Goal: Transaction & Acquisition: Purchase product/service

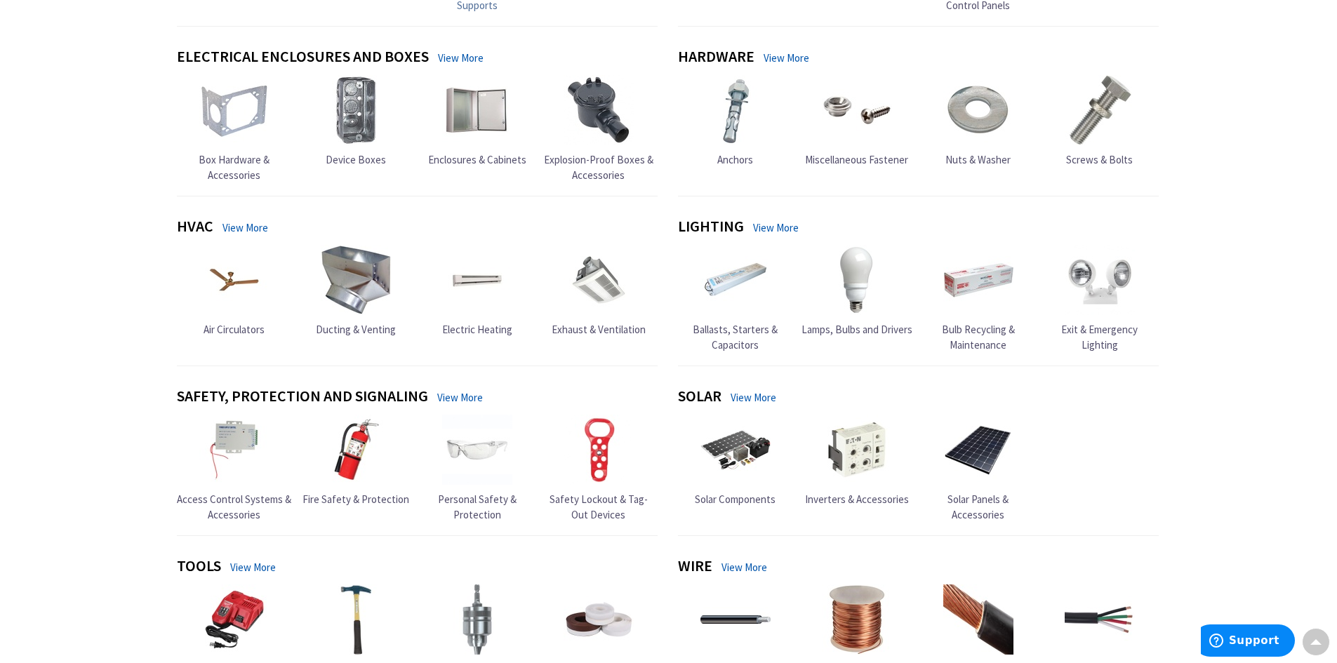
scroll to position [561, 0]
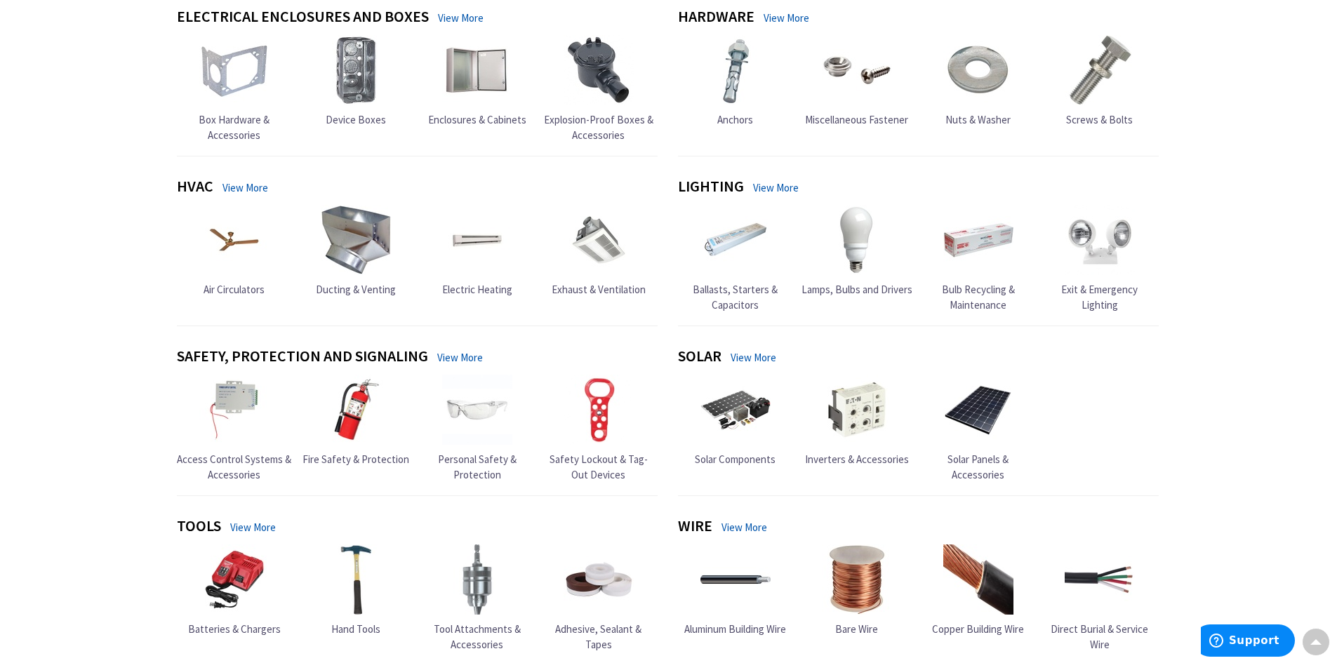
click at [772, 191] on link "View More" at bounding box center [776, 187] width 46 height 15
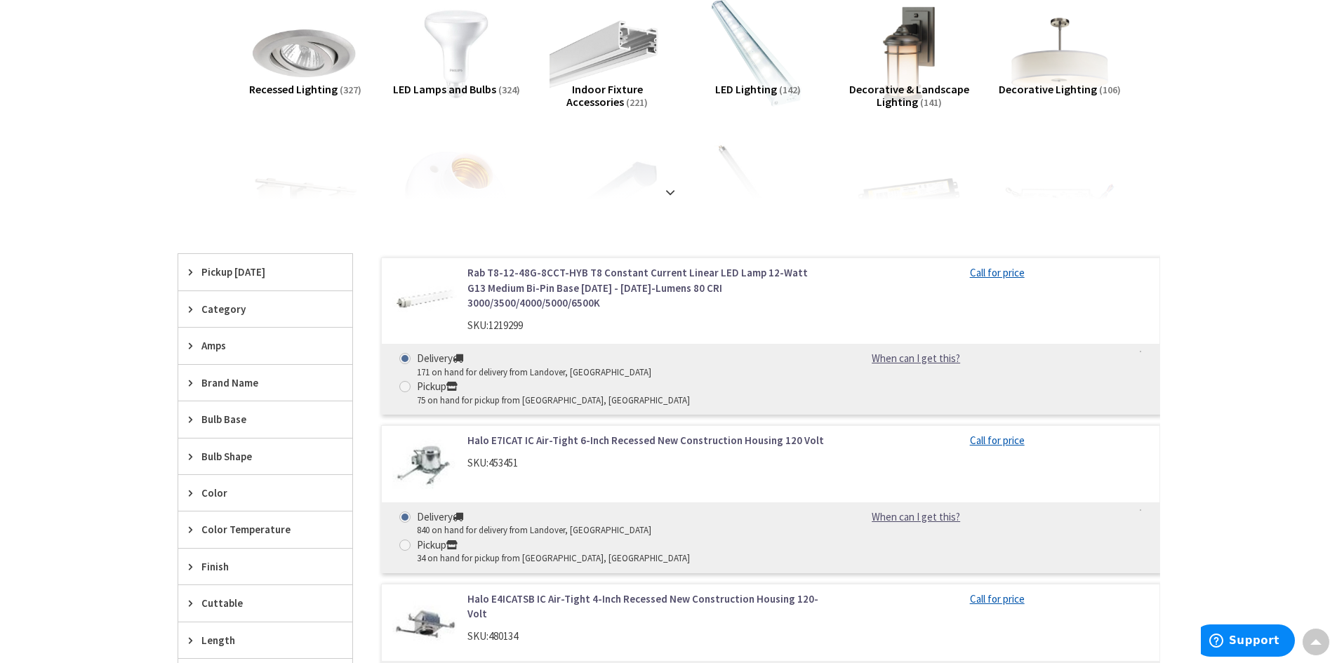
scroll to position [421, 0]
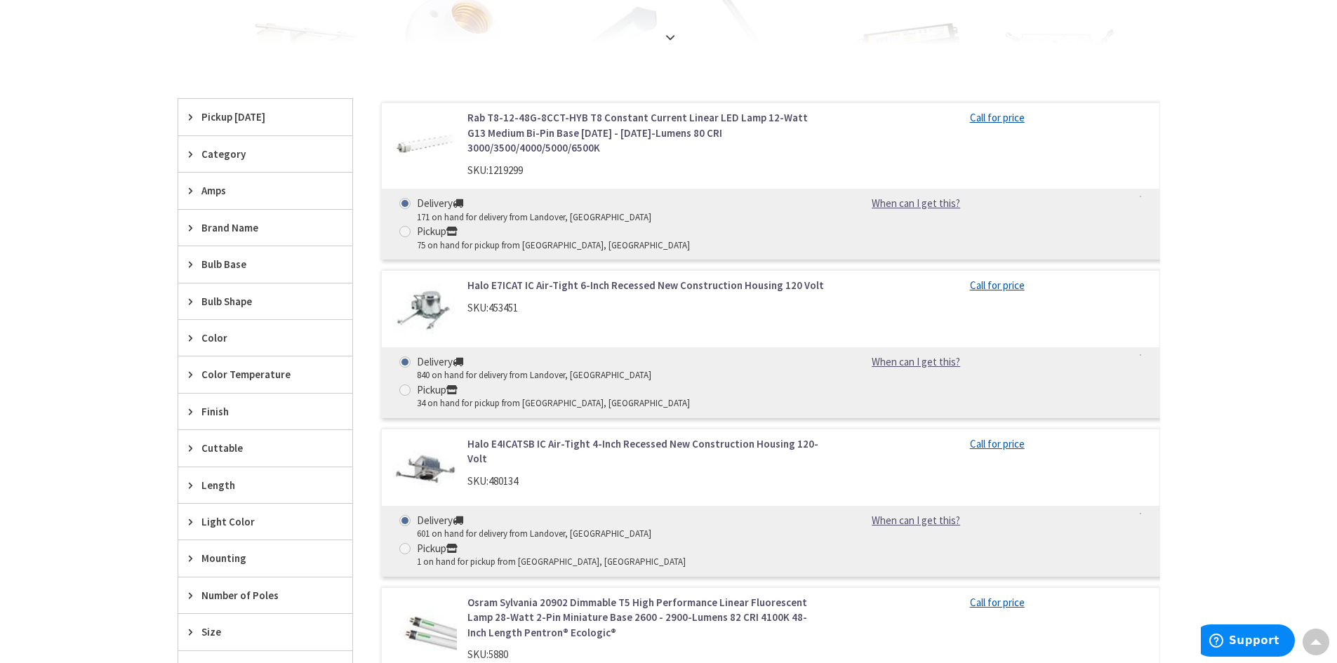
click at [227, 262] on span "Bulb Base" at bounding box center [258, 264] width 114 height 15
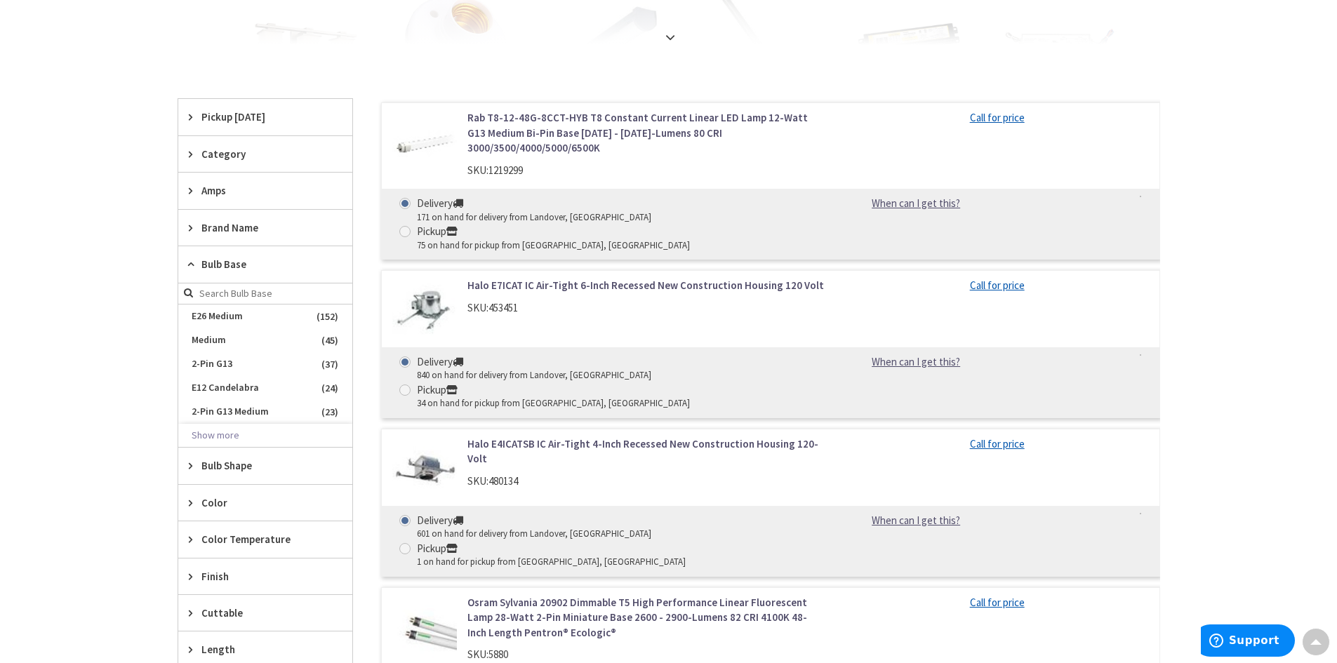
click at [227, 262] on span "Bulb Base" at bounding box center [258, 264] width 114 height 15
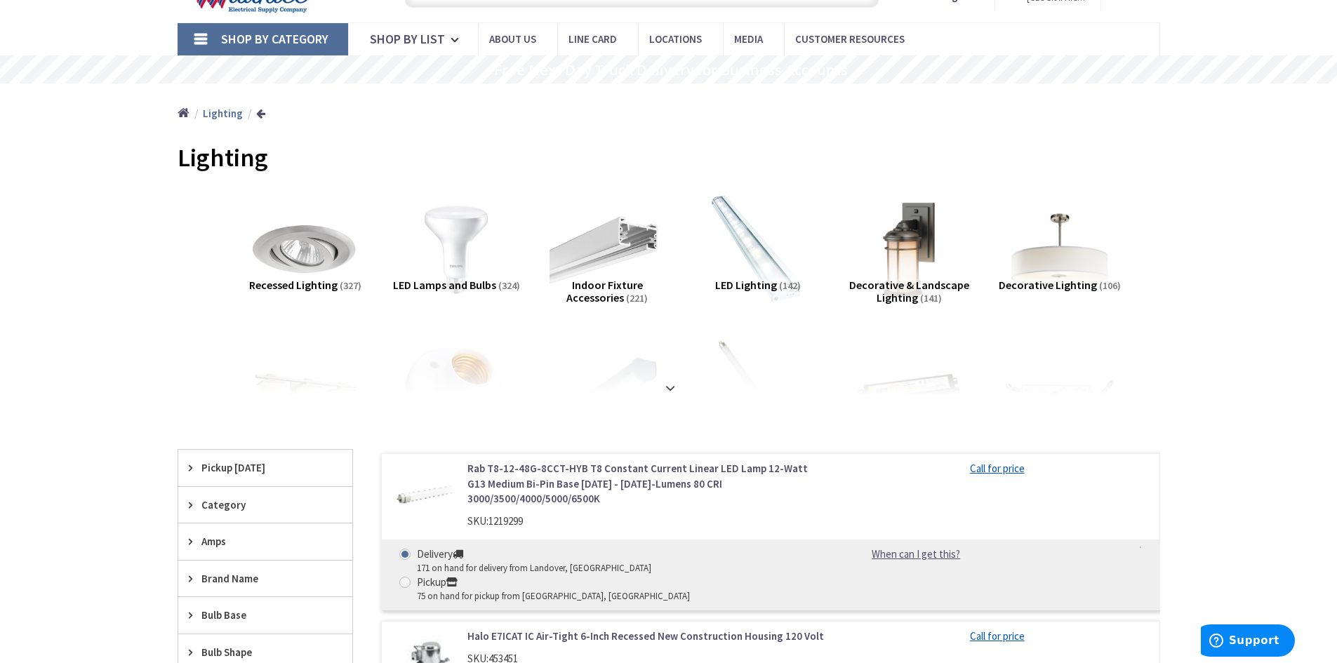
scroll to position [0, 0]
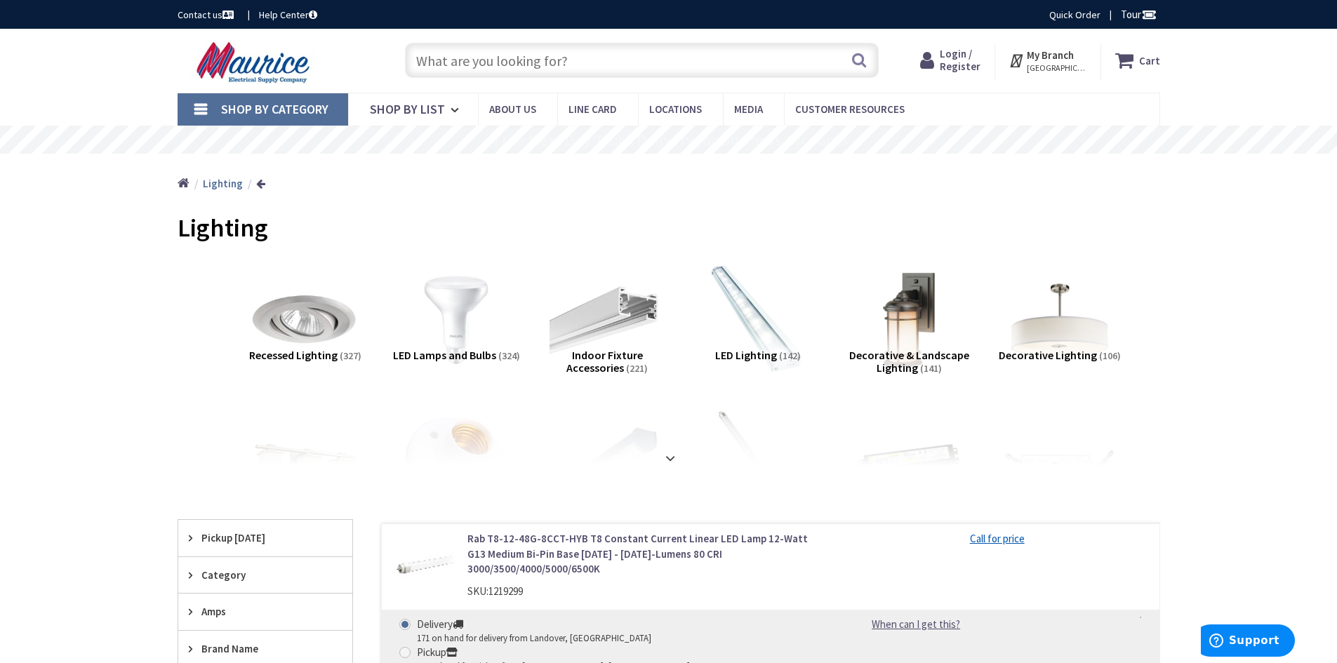
click at [528, 55] on input "text" at bounding box center [642, 60] width 474 height 35
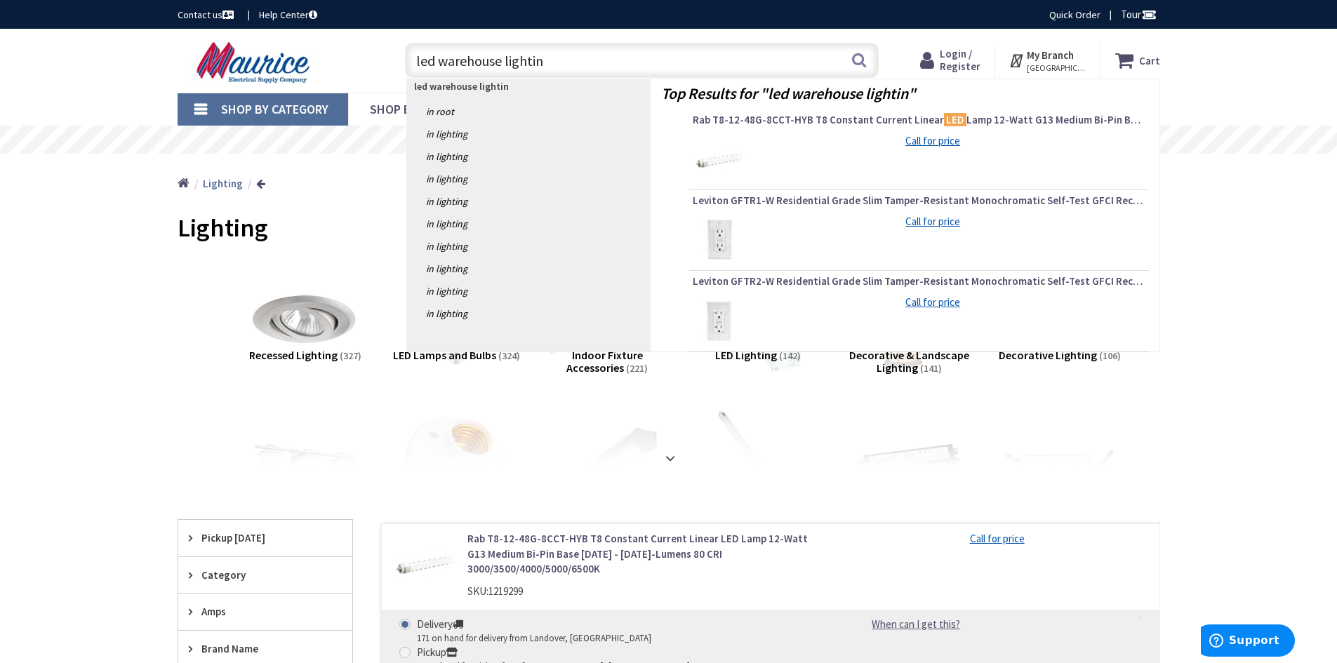
type input "led warehouse lighting"
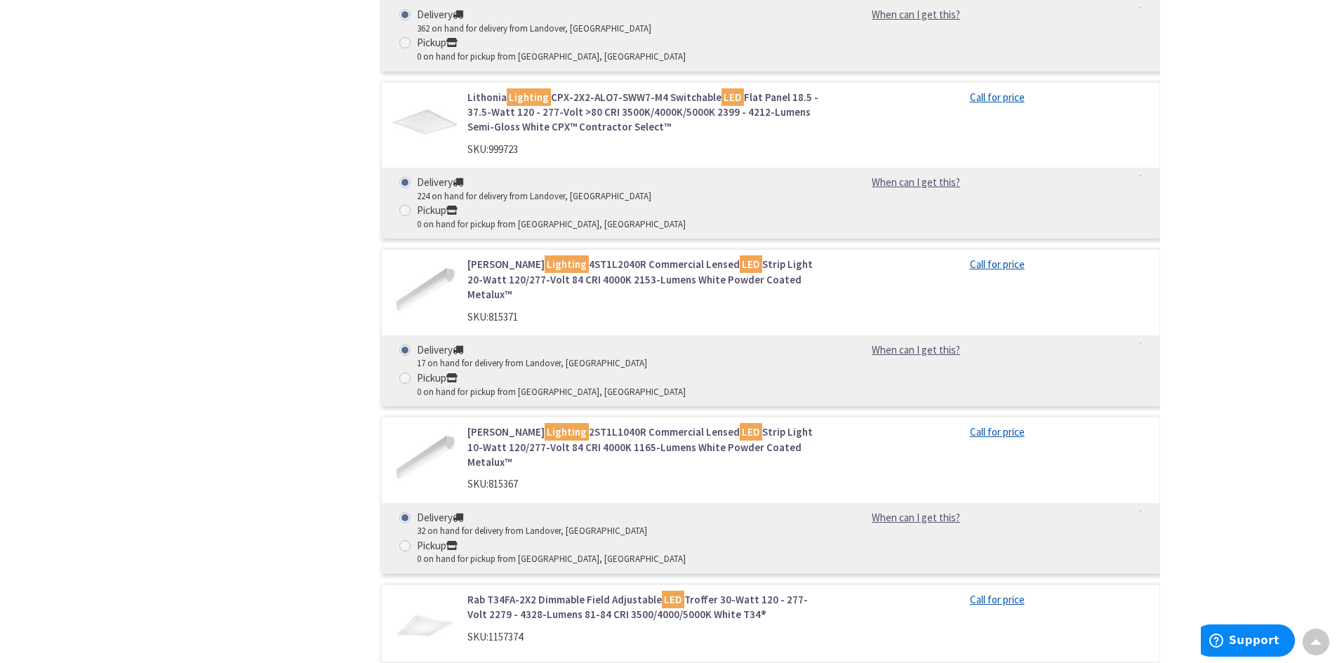
scroll to position [1404, 0]
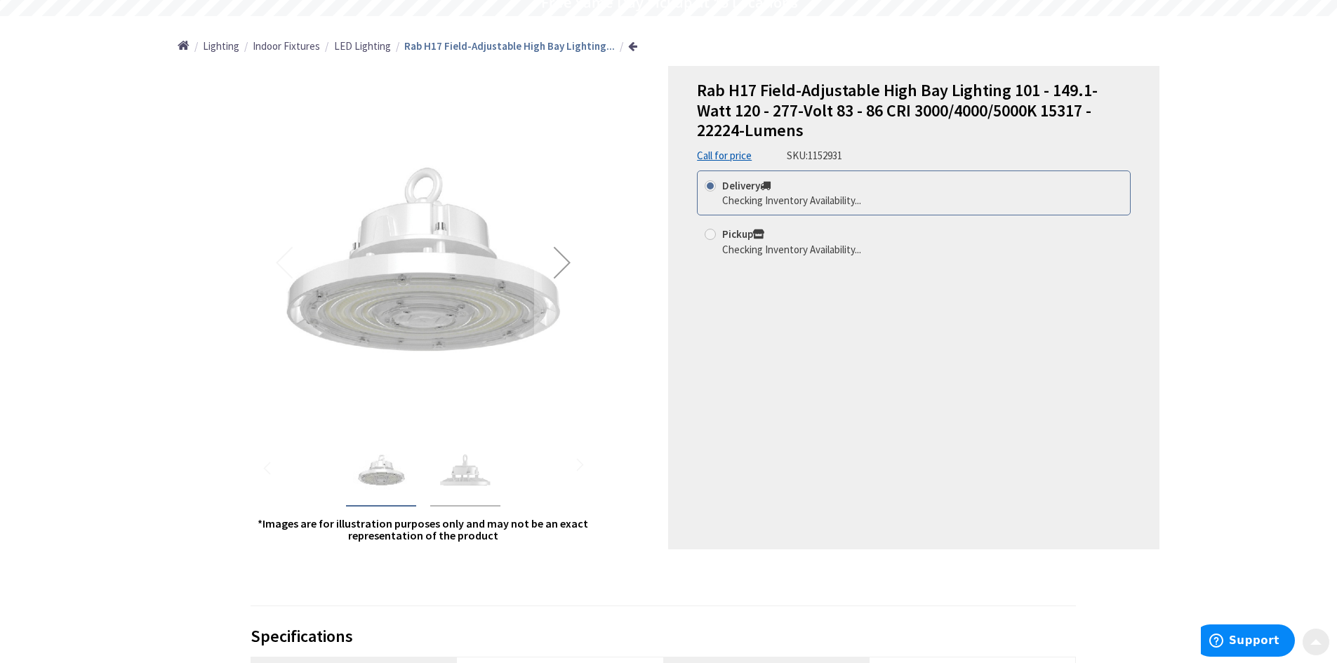
scroll to position [140, 0]
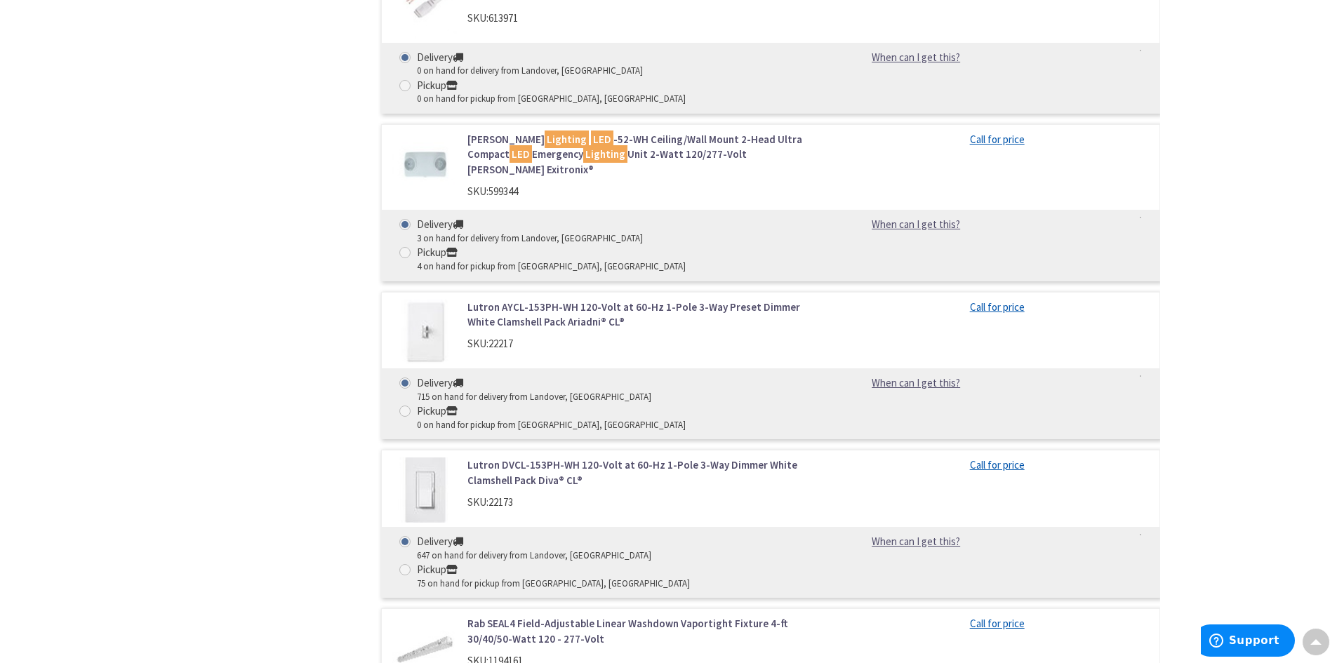
scroll to position [5077, 0]
